Goal: Information Seeking & Learning: Learn about a topic

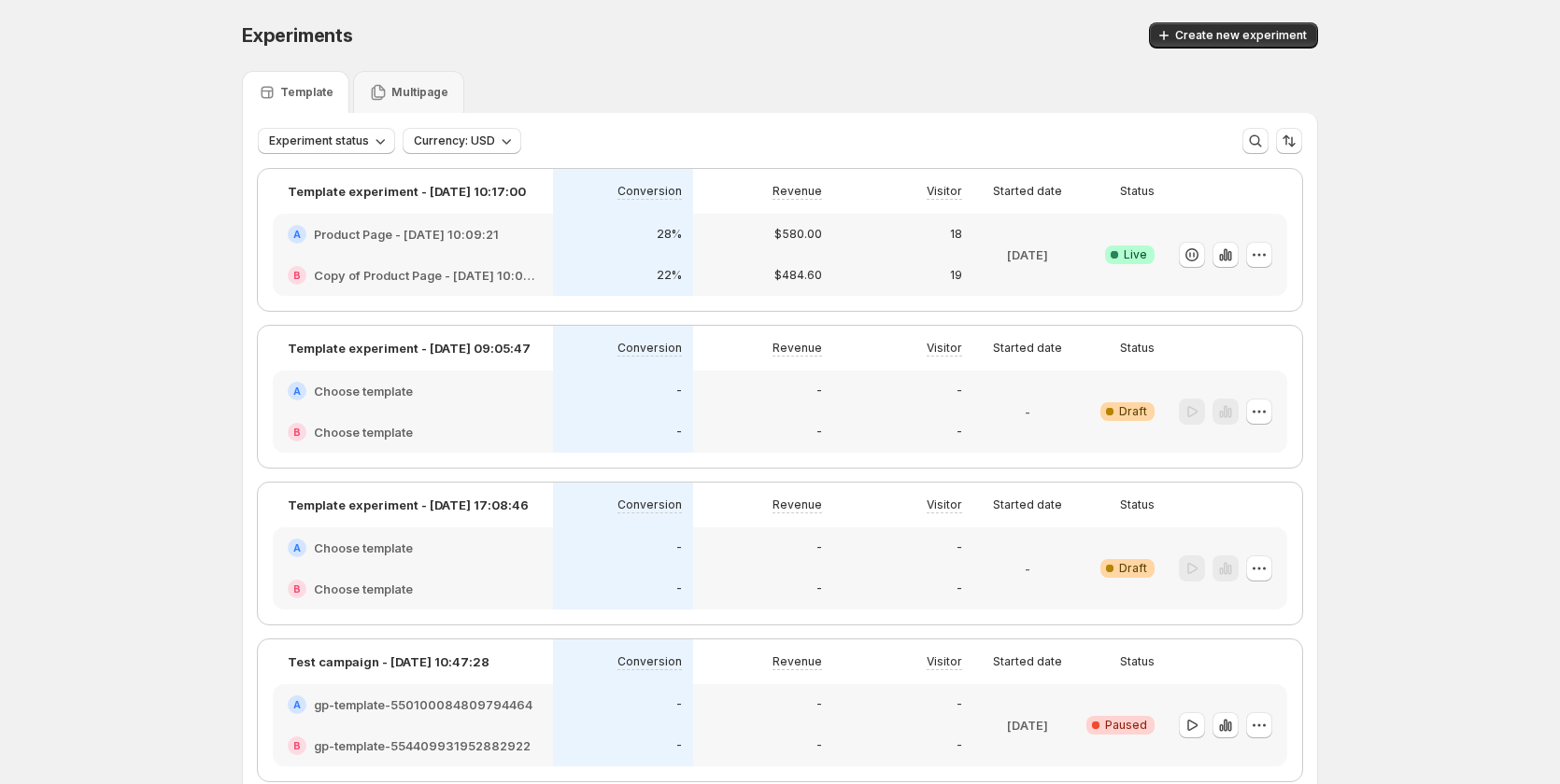
click at [509, 246] on div "A Product Page - [DATE] 10:09:21" at bounding box center [413, 234] width 280 height 41
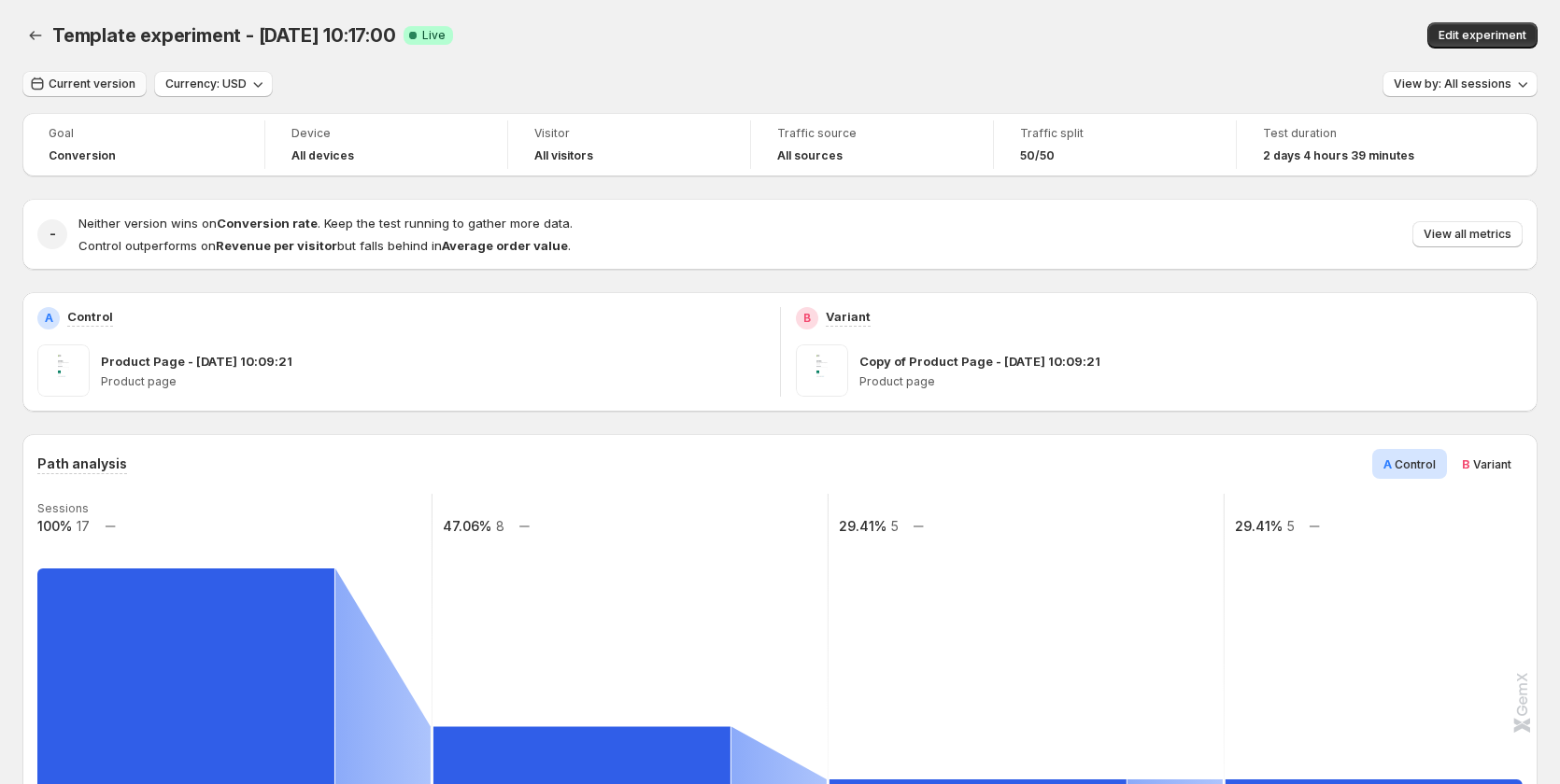
click at [90, 82] on span "Current version" at bounding box center [92, 84] width 87 height 15
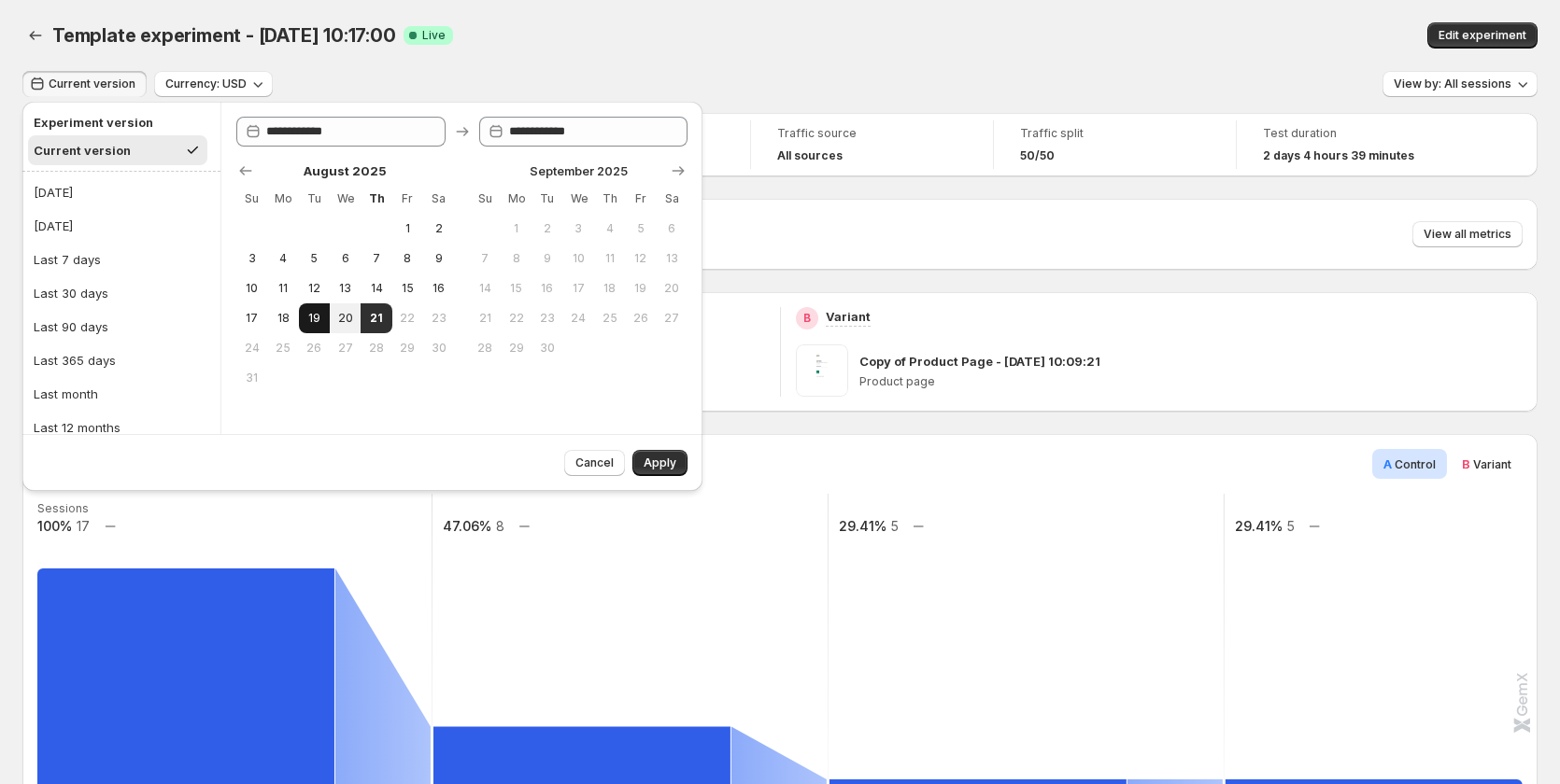
click at [316, 319] on span "19" at bounding box center [314, 319] width 16 height 15
click at [388, 324] on button "21" at bounding box center [376, 319] width 30 height 30
type input "**********"
click at [652, 463] on span "Apply" at bounding box center [660, 464] width 32 height 15
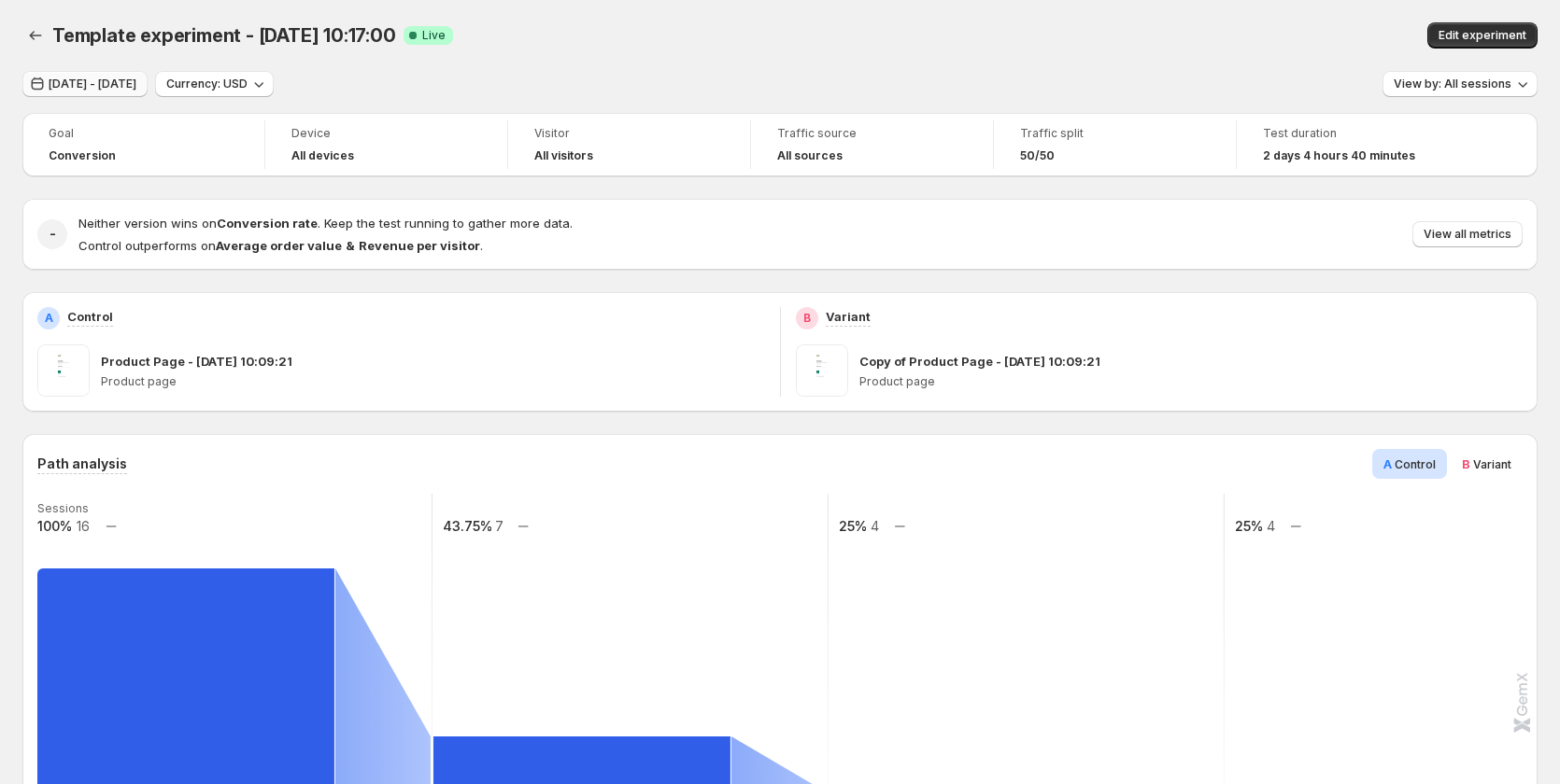
click at [68, 82] on span "[DATE] - [DATE]" at bounding box center [92, 84] width 88 height 15
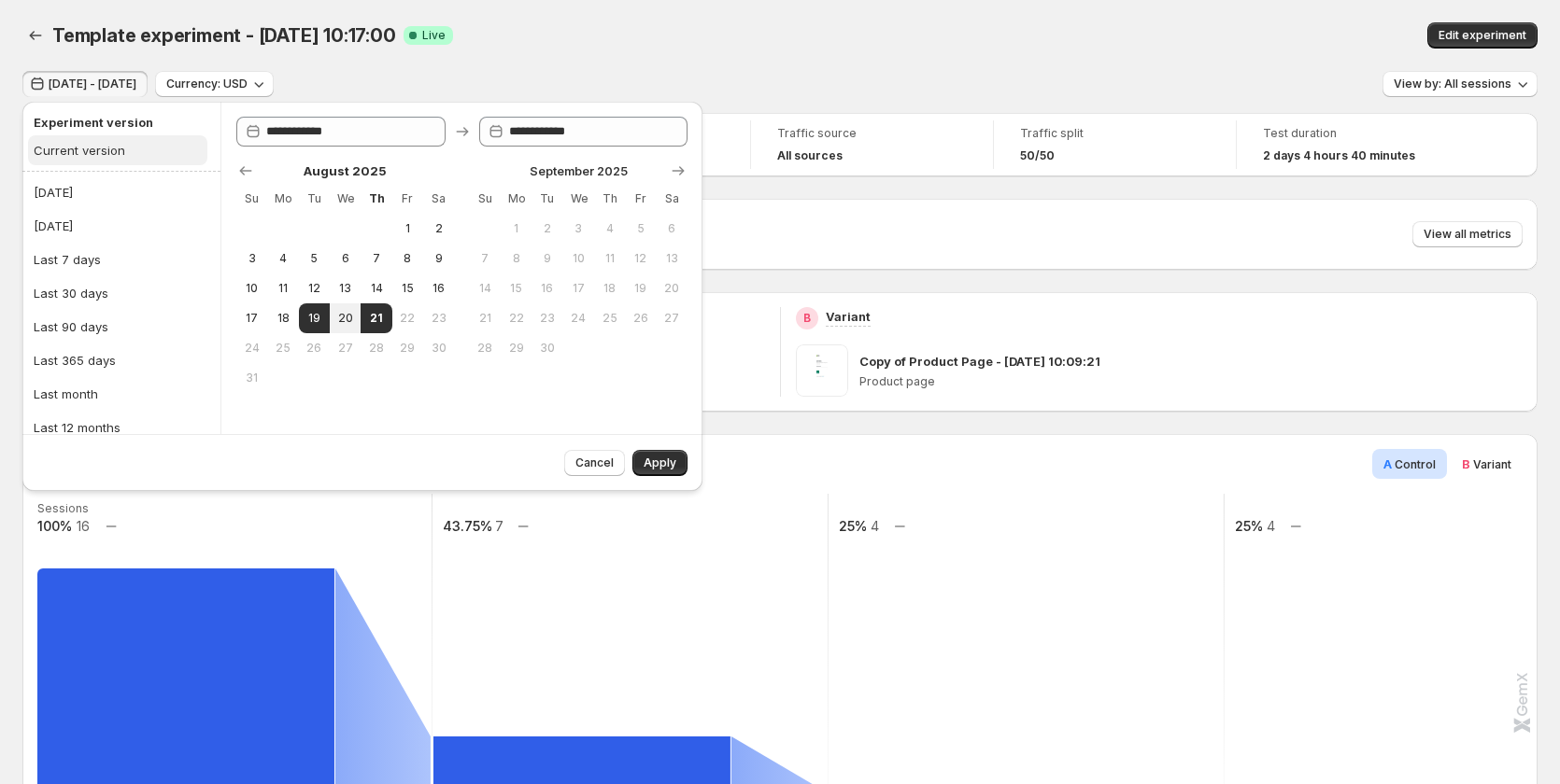
click at [110, 152] on div "Current version" at bounding box center [79, 151] width 92 height 19
click at [657, 465] on span "Apply" at bounding box center [660, 464] width 32 height 15
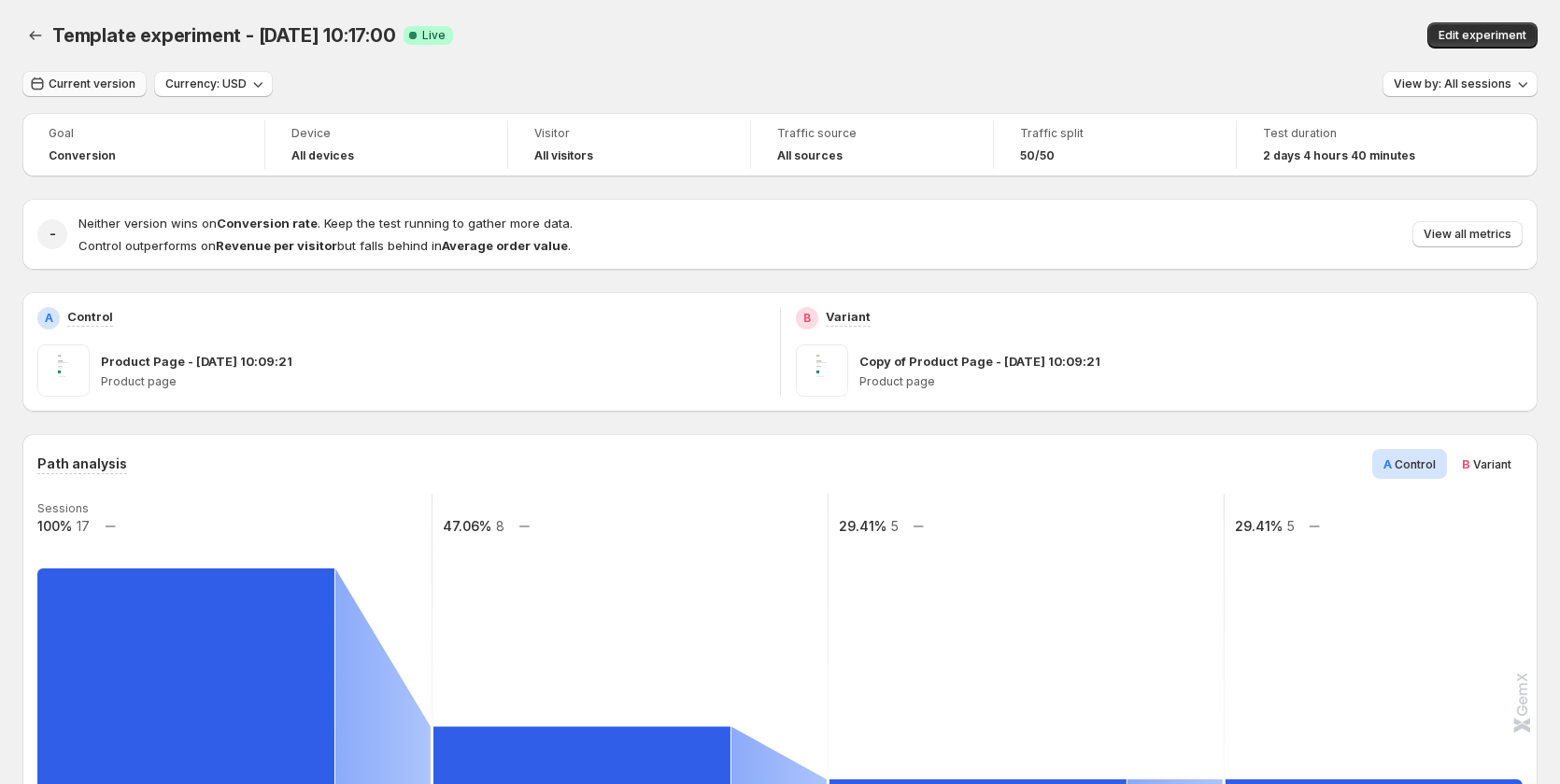
click at [126, 88] on span "Current version" at bounding box center [92, 84] width 87 height 15
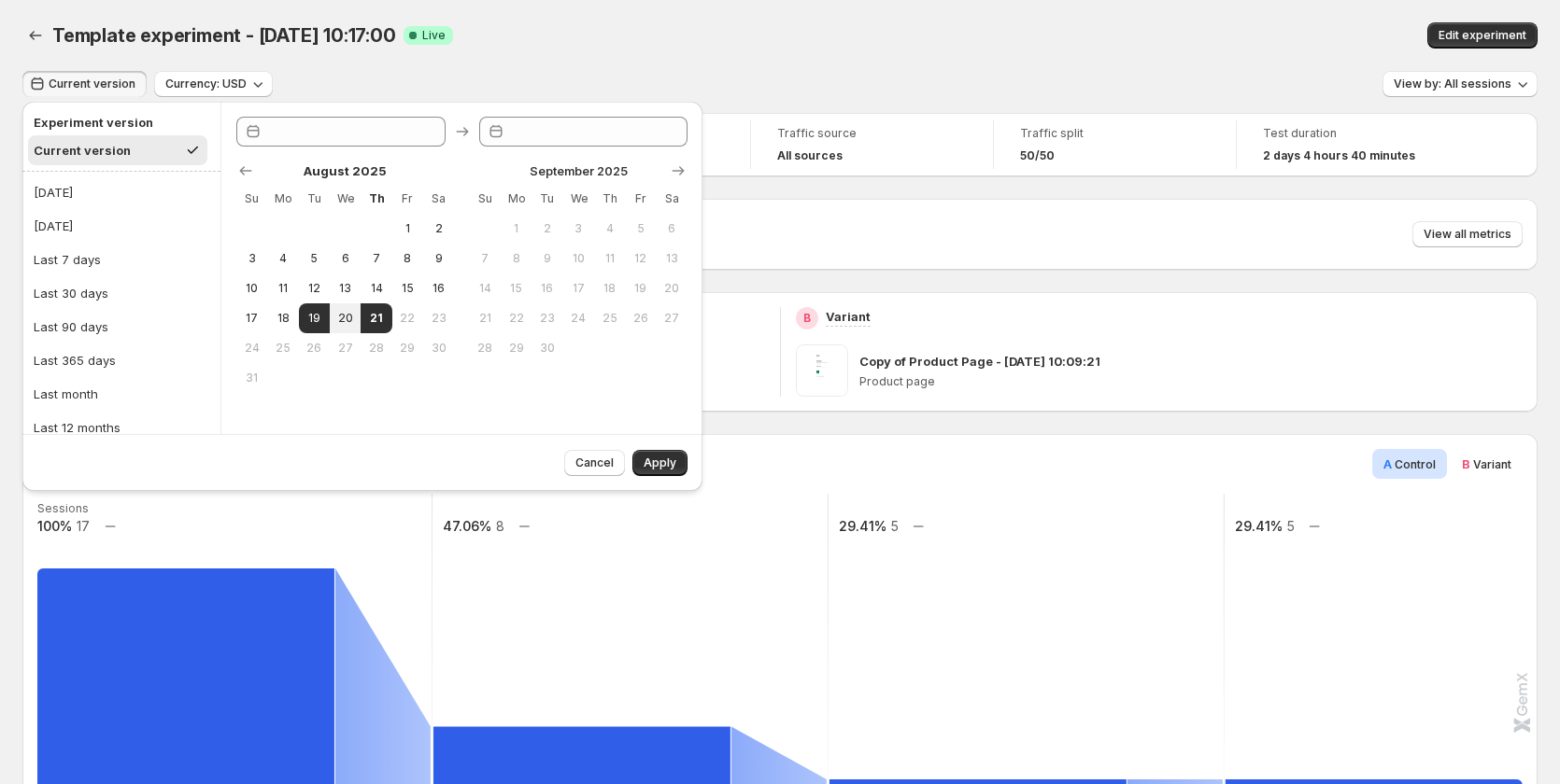
type input "**********"
click at [317, 322] on span "19" at bounding box center [314, 319] width 16 height 15
click at [375, 319] on span "21" at bounding box center [376, 319] width 16 height 15
type input "**********"
click at [667, 455] on button "Apply" at bounding box center [660, 464] width 55 height 27
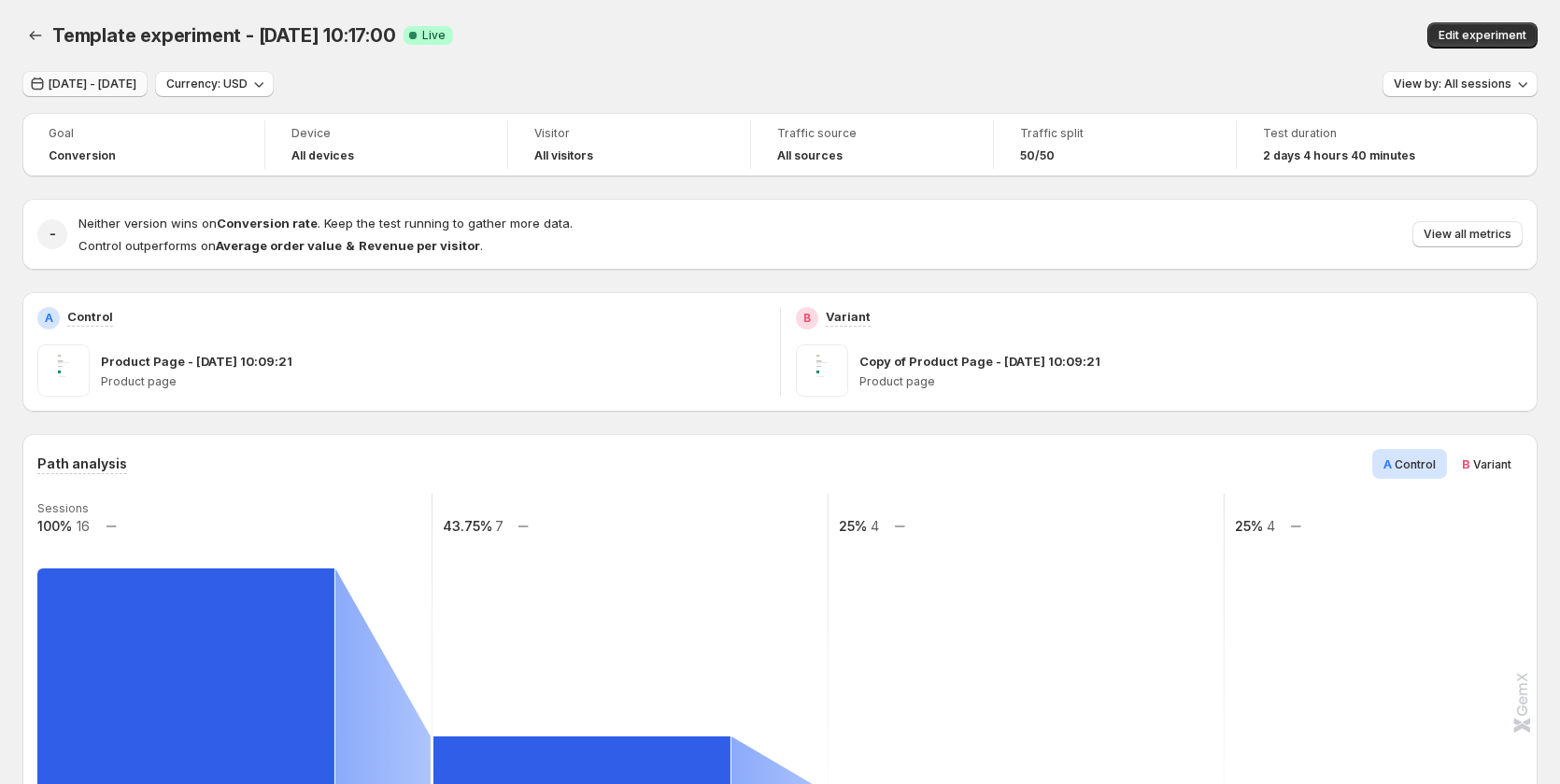
click at [75, 78] on span "[DATE] - [DATE]" at bounding box center [92, 84] width 88 height 15
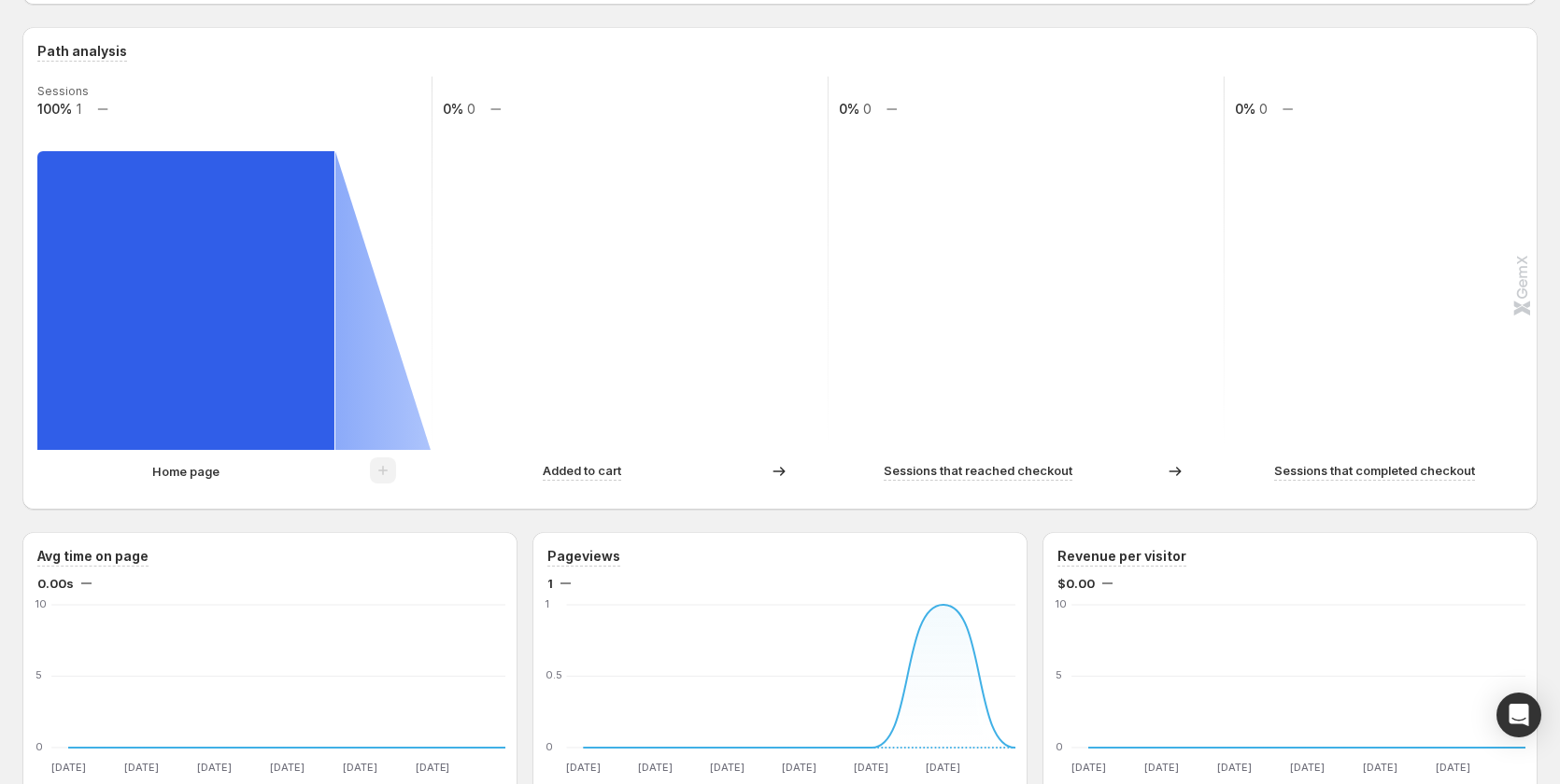
scroll to position [270, 0]
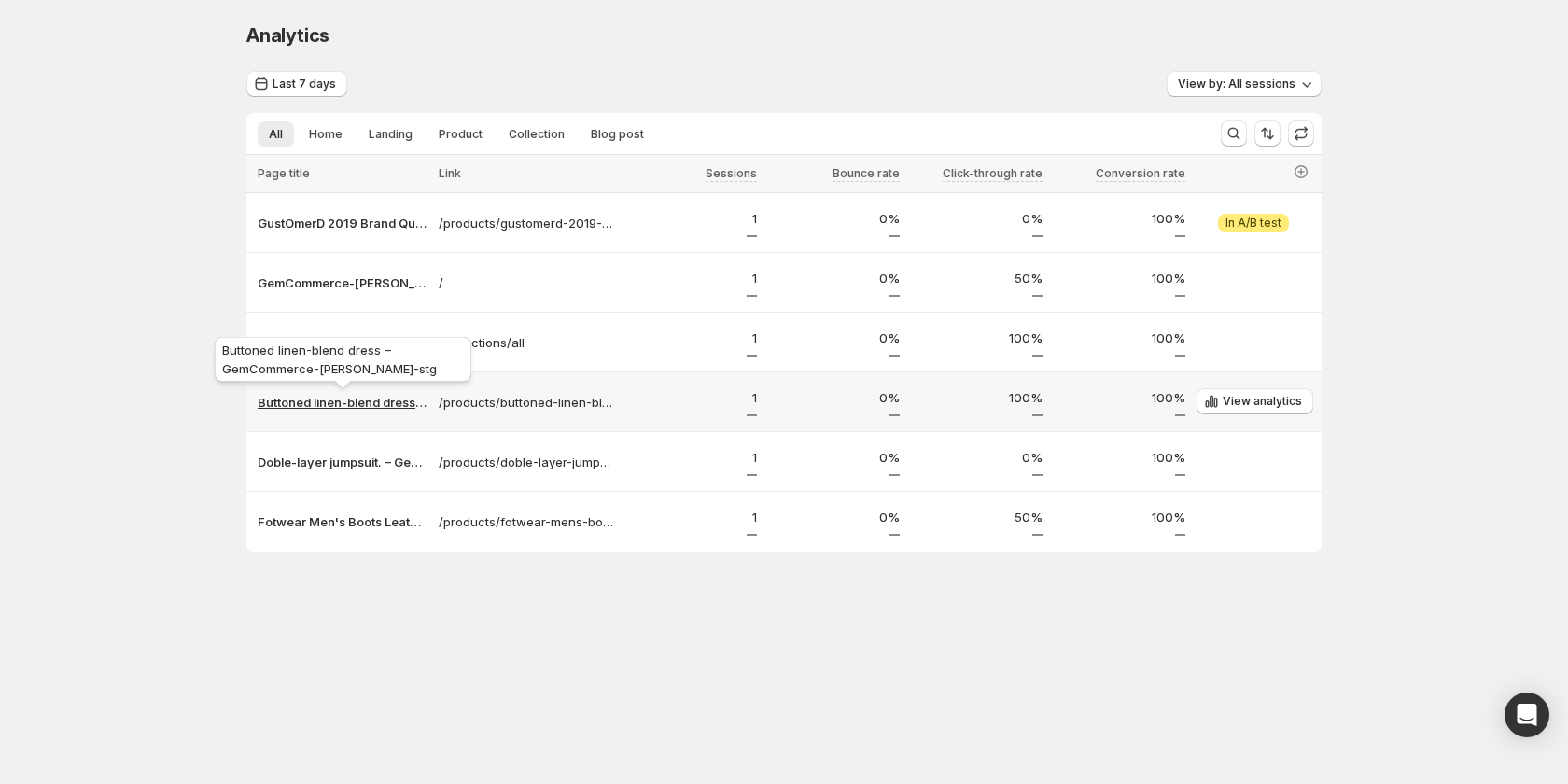
click at [356, 401] on p "Buttoned linen-blend dress – GemCommerce-[PERSON_NAME]-stg" at bounding box center [342, 403] width 170 height 19
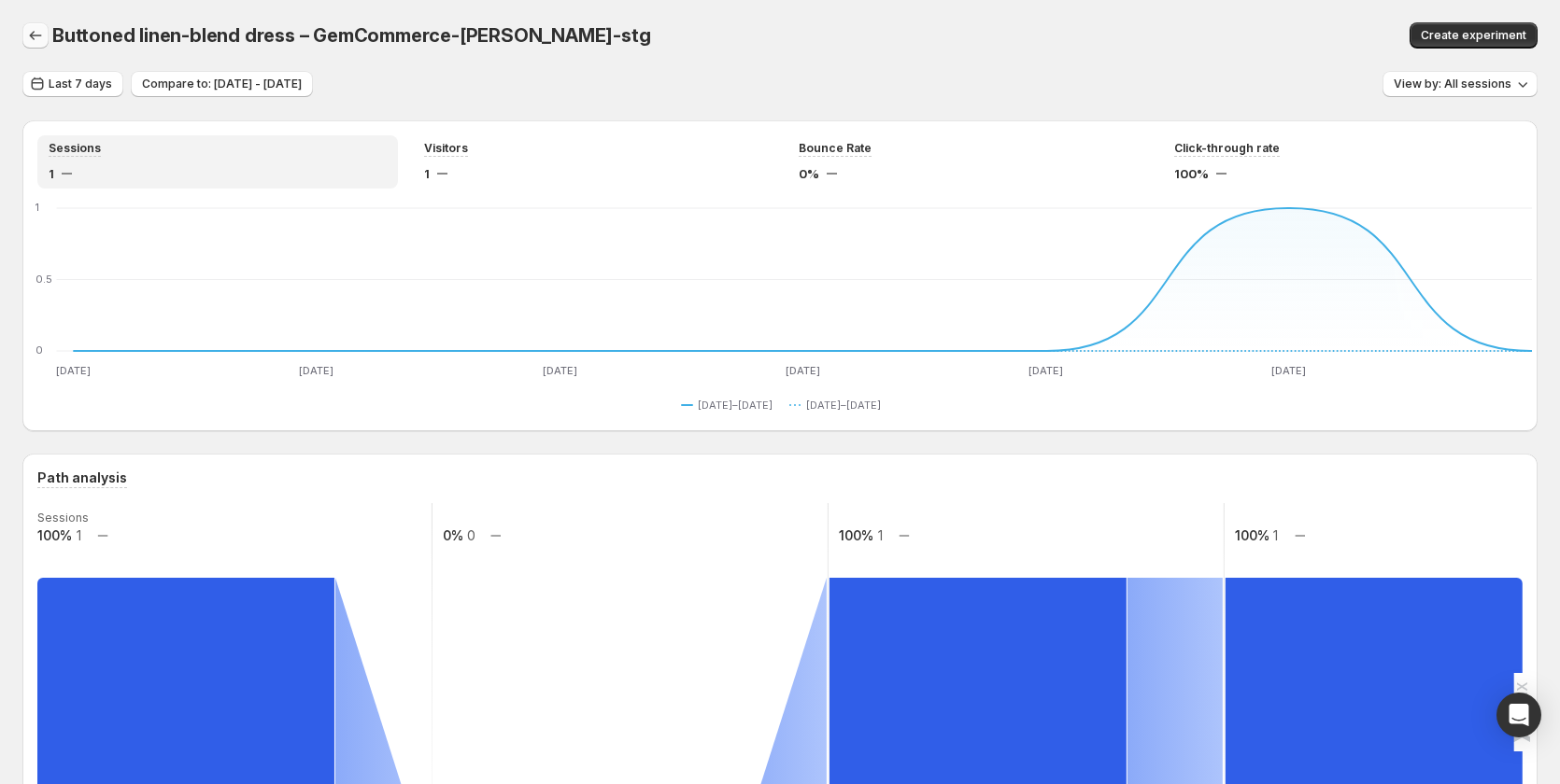
click at [30, 34] on icon "button" at bounding box center [36, 36] width 19 height 19
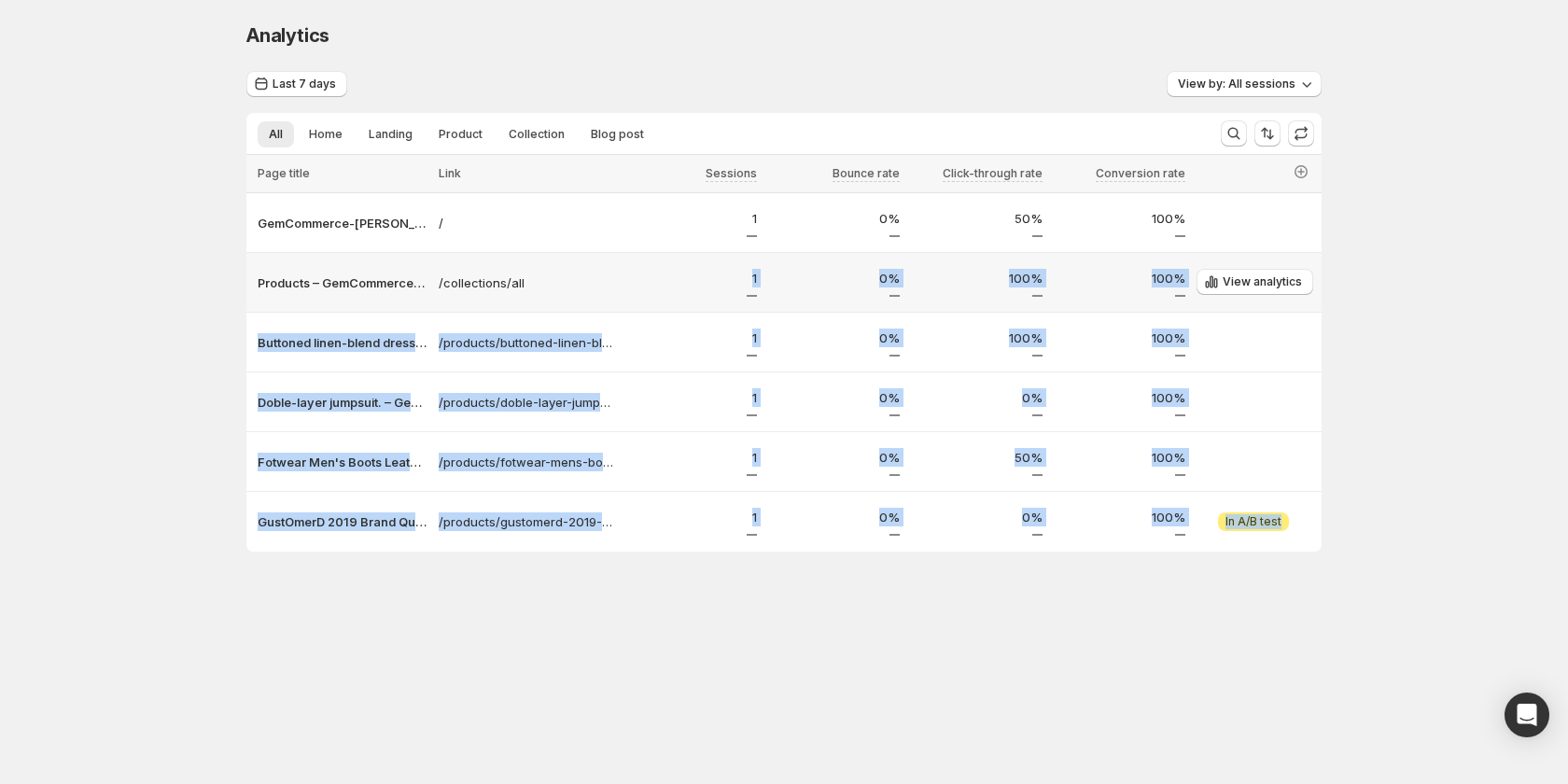
drag, startPoint x: 433, startPoint y: 279, endPoint x: 548, endPoint y: 270, distance: 115.4
click at [541, 291] on tbody "GemCommerce-sandy-stg / 1 0% 50% 100% View analytics Products – GemCommerce-san…" at bounding box center [784, 373] width 1076 height 358
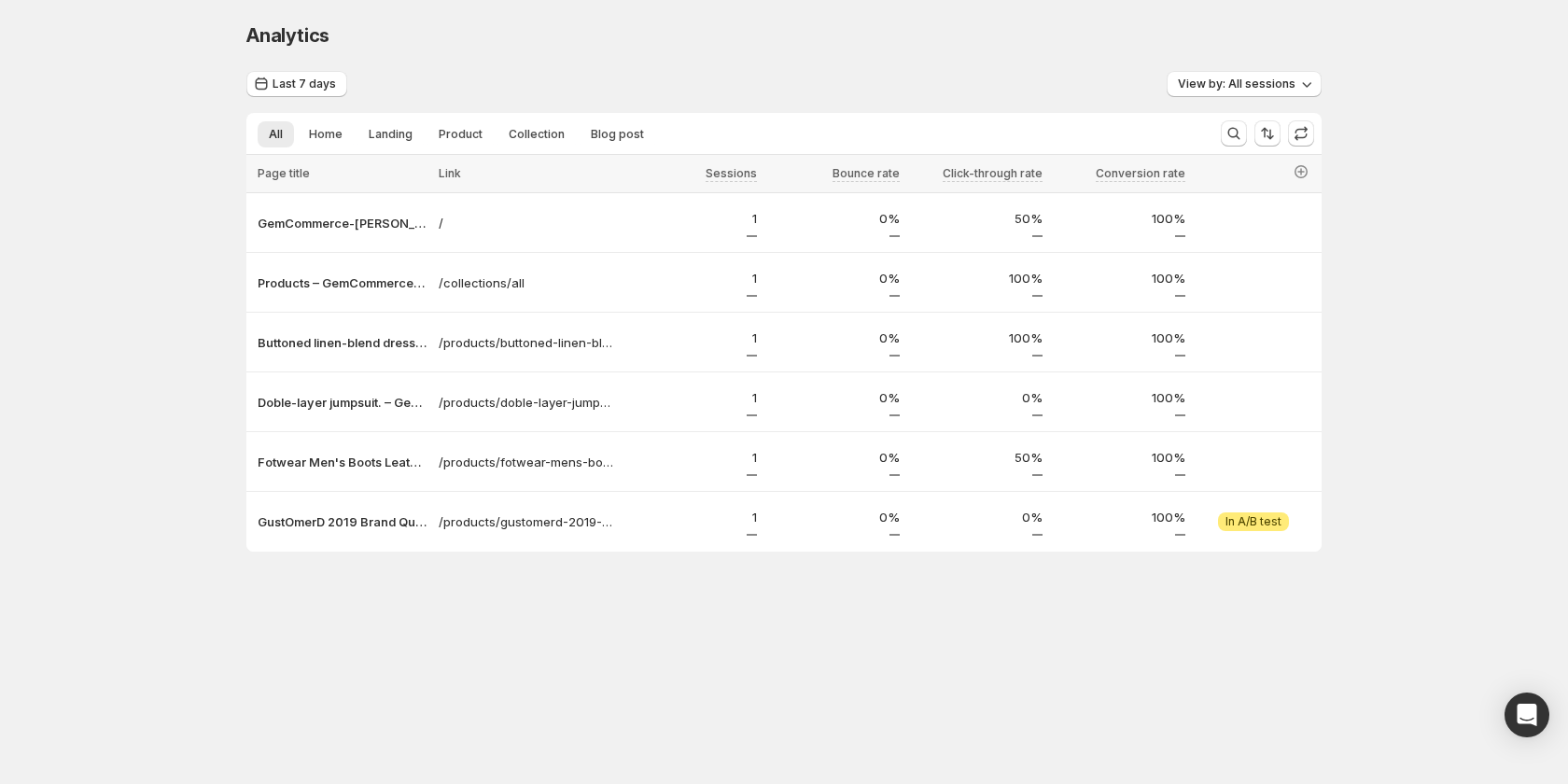
click at [88, 355] on div "Analytics. This page is ready Analytics Last 7 days View by: All sessions All H…" at bounding box center [784, 326] width 1568 height 652
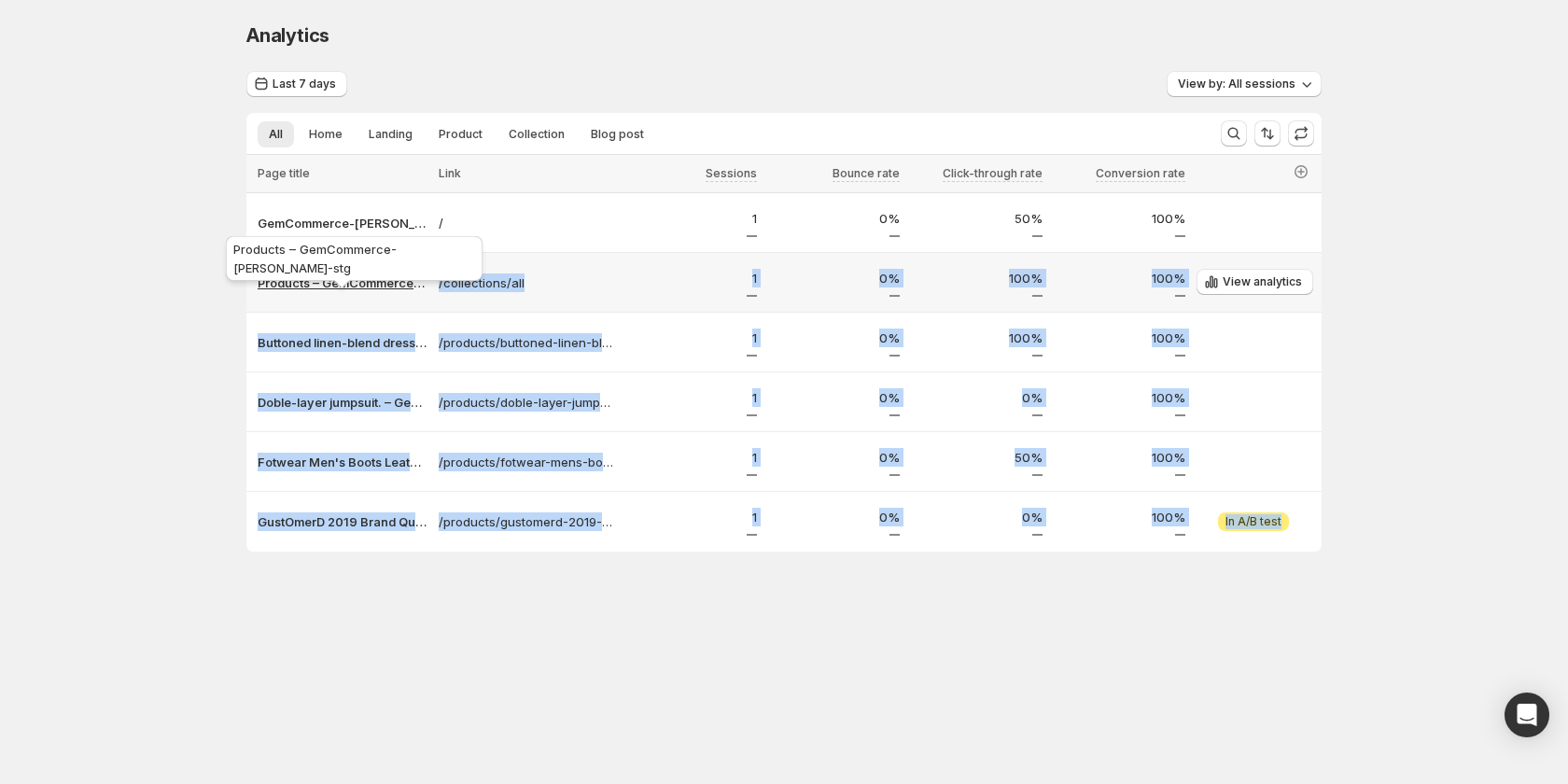
drag, startPoint x: 434, startPoint y: 278, endPoint x: 424, endPoint y: 282, distance: 10.8
click at [424, 282] on tbody "GemCommerce-sandy-stg / 1 0% 50% 100% View analytics Products – GemCommerce-san…" at bounding box center [784, 373] width 1076 height 358
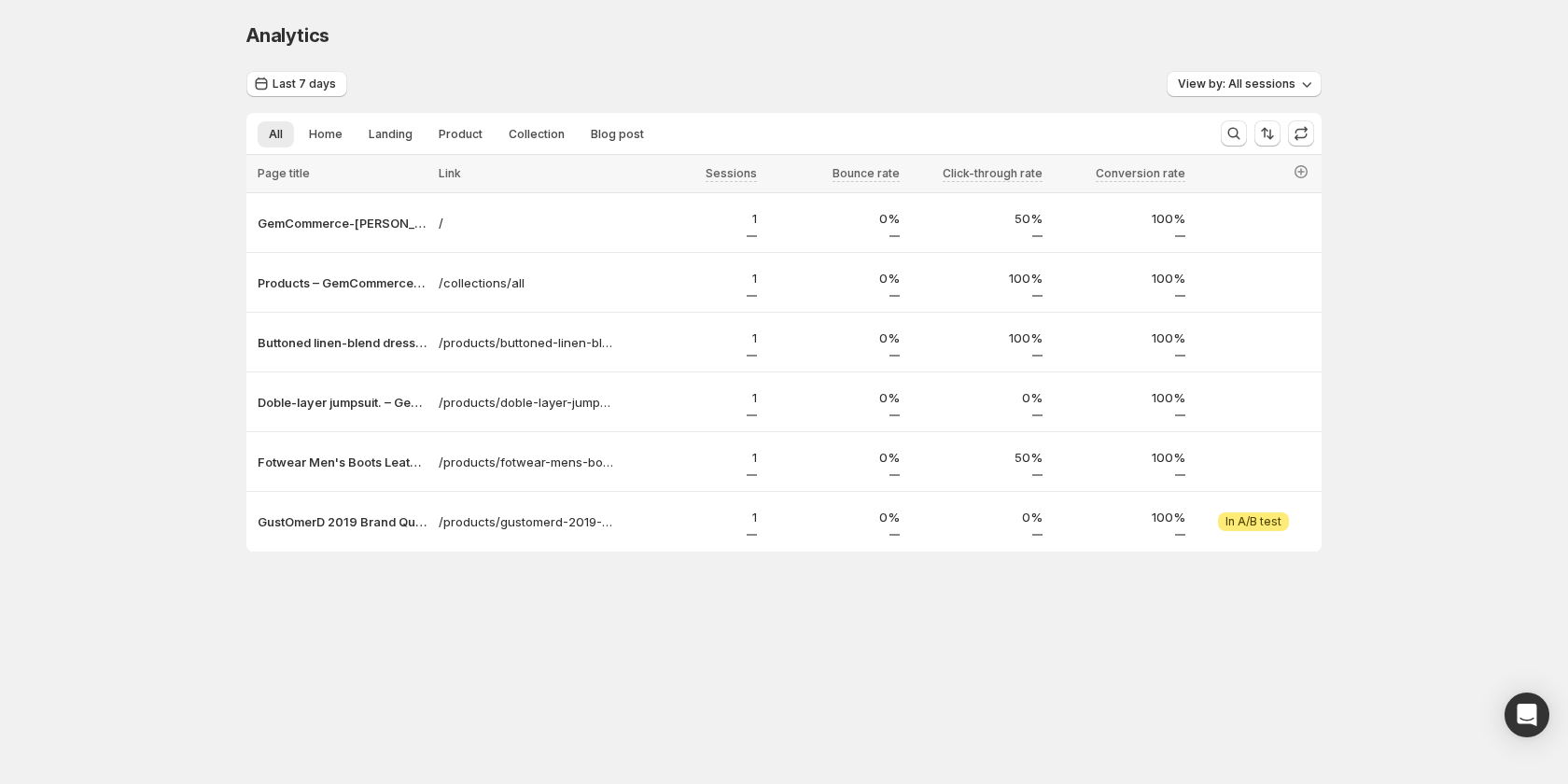
click at [451, 663] on body "Analytics. This page is ready Analytics Last 7 days View by: All sessions All H…" at bounding box center [784, 392] width 1568 height 784
click at [471, 277] on p "/collections/all" at bounding box center [526, 283] width 175 height 19
click at [296, 281] on p "Products – GemCommerce-sandy-stg" at bounding box center [342, 283] width 170 height 19
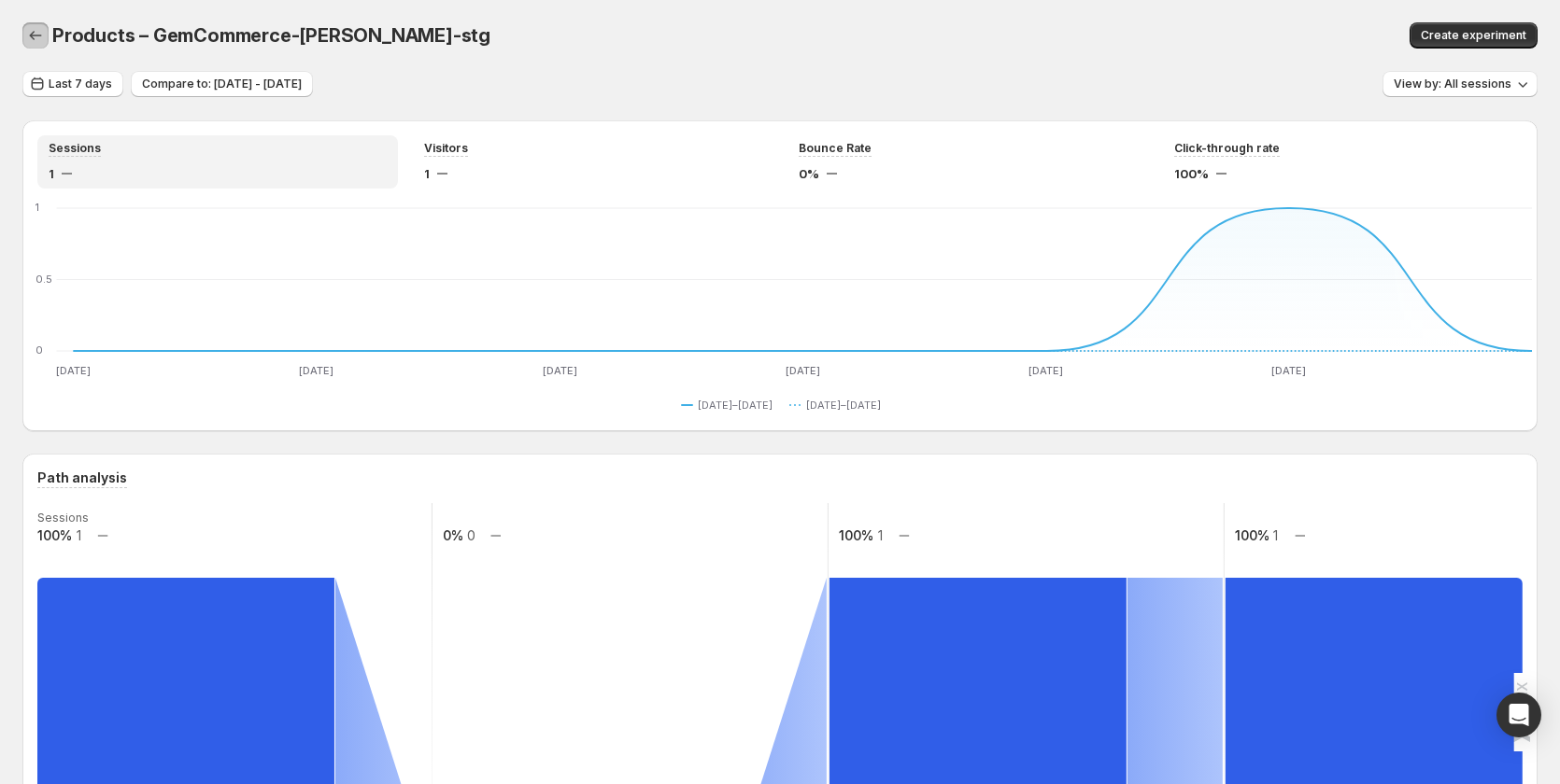
click at [28, 27] on icon "button" at bounding box center [36, 36] width 19 height 19
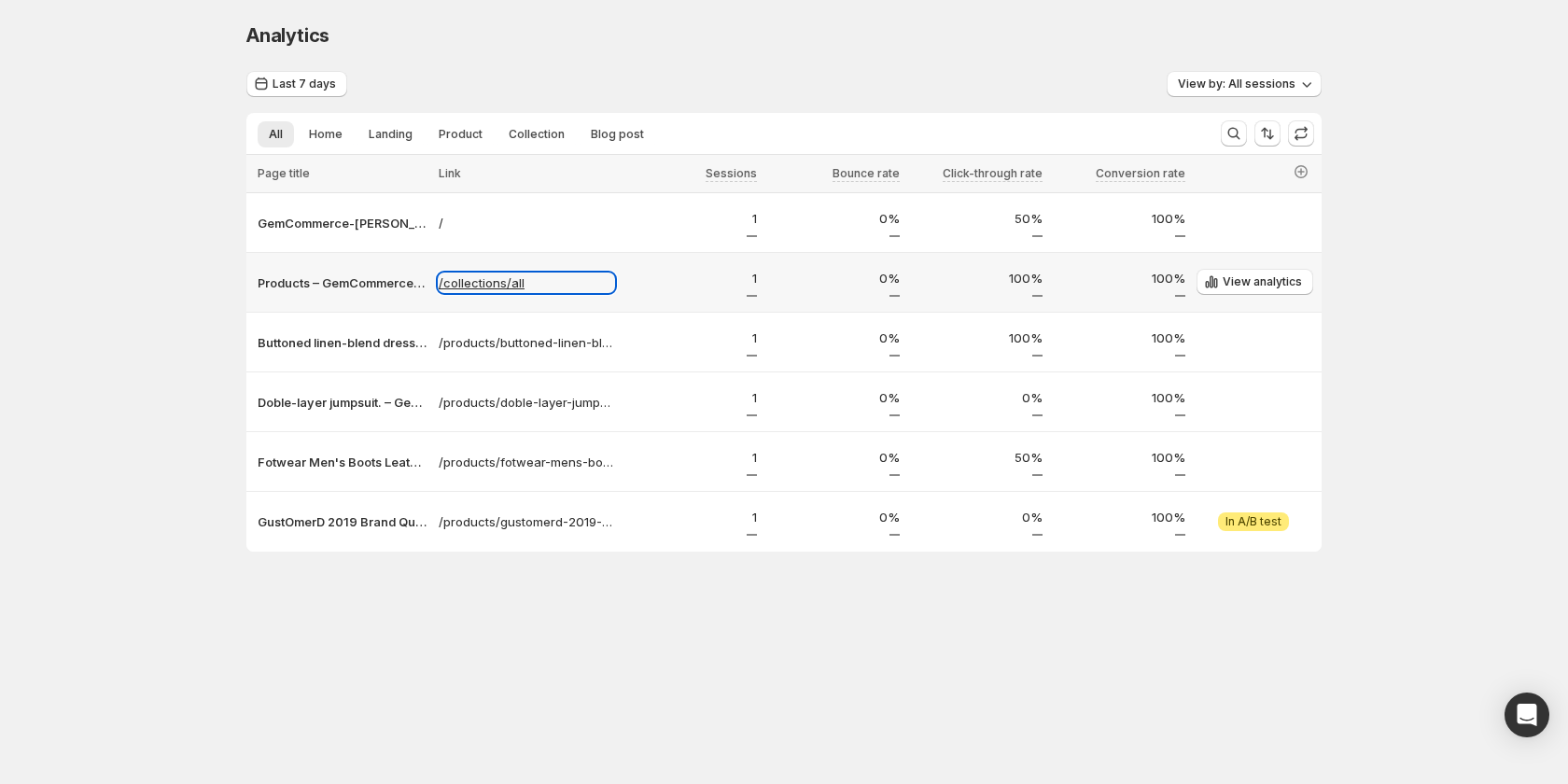
click at [477, 286] on p "/collections/all" at bounding box center [526, 283] width 175 height 19
click at [380, 283] on p "Products – GemCommerce-sandy-stg" at bounding box center [342, 283] width 170 height 19
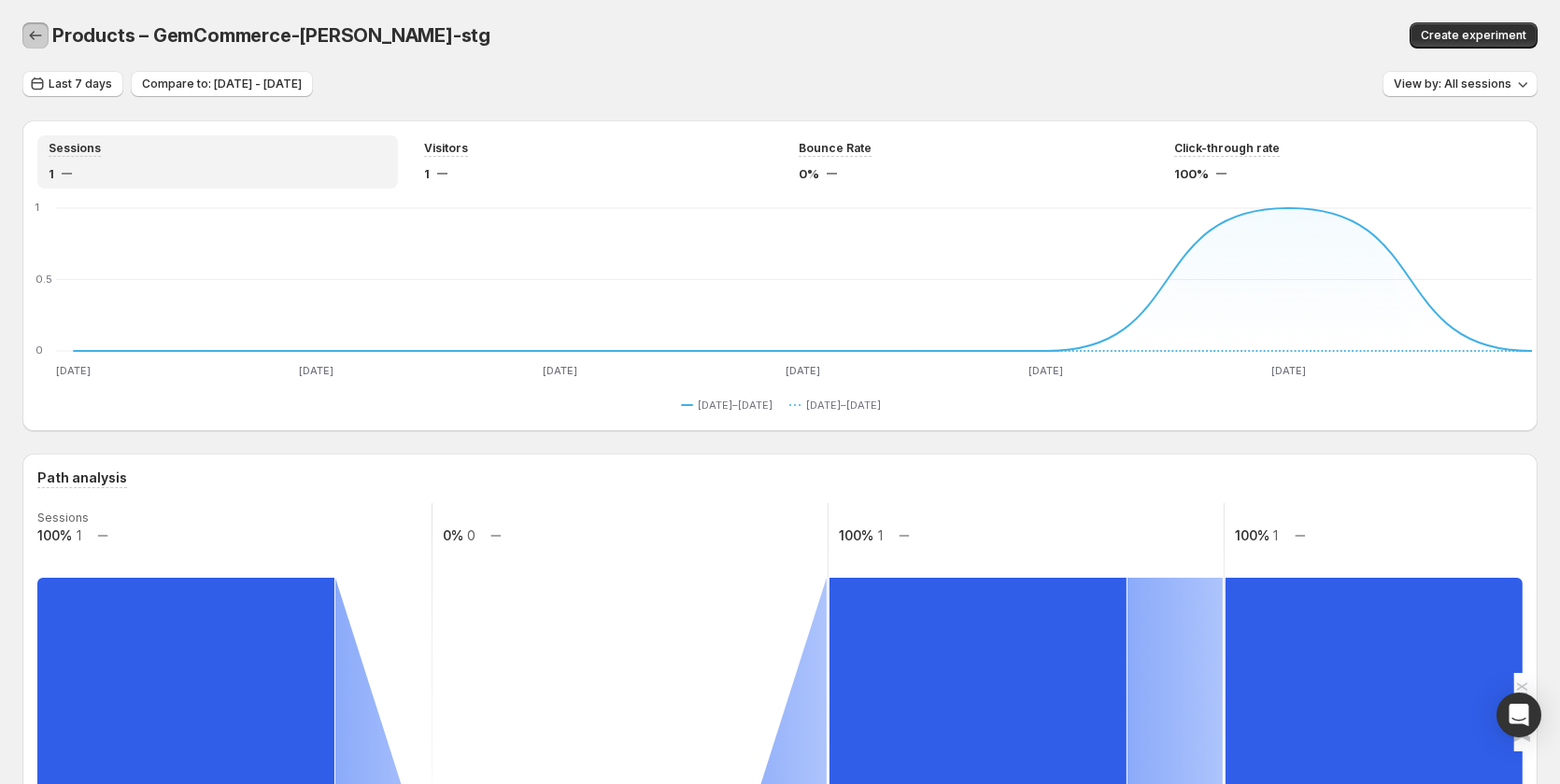
click at [38, 30] on icon "button" at bounding box center [36, 36] width 19 height 19
